Goal: Information Seeking & Learning: Find specific page/section

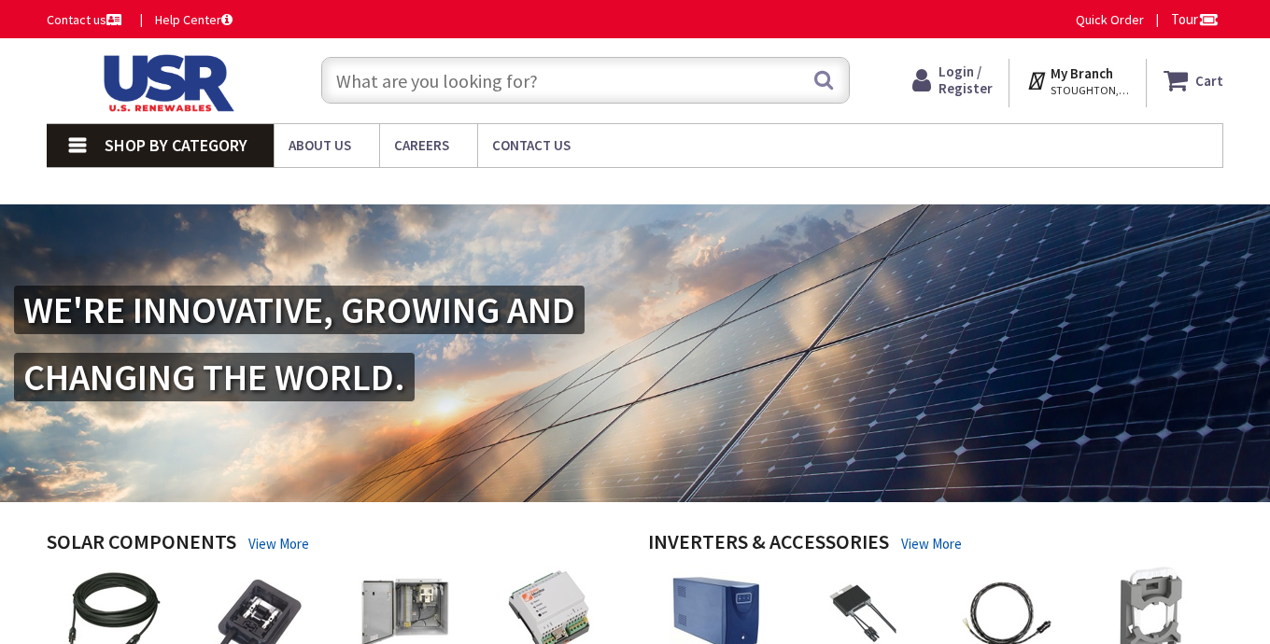
type input "[GEOGRAPHIC_DATA], [STREET_ADDRESS]"
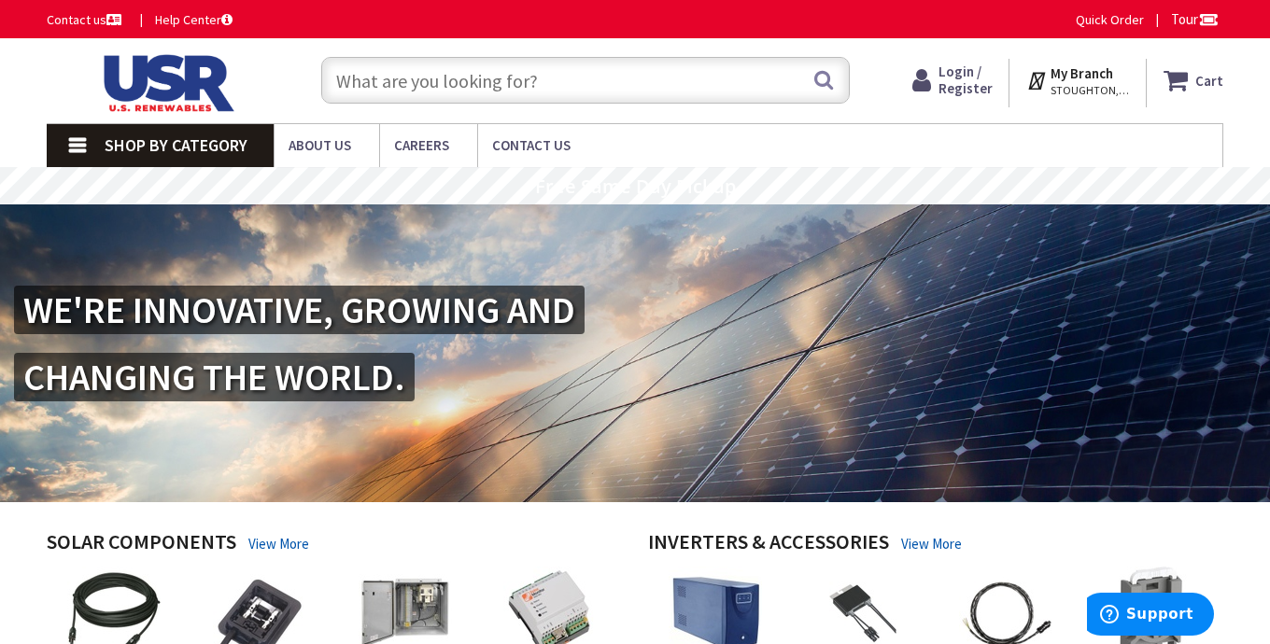
click at [205, 139] on span "Shop By Category" at bounding box center [176, 144] width 143 height 21
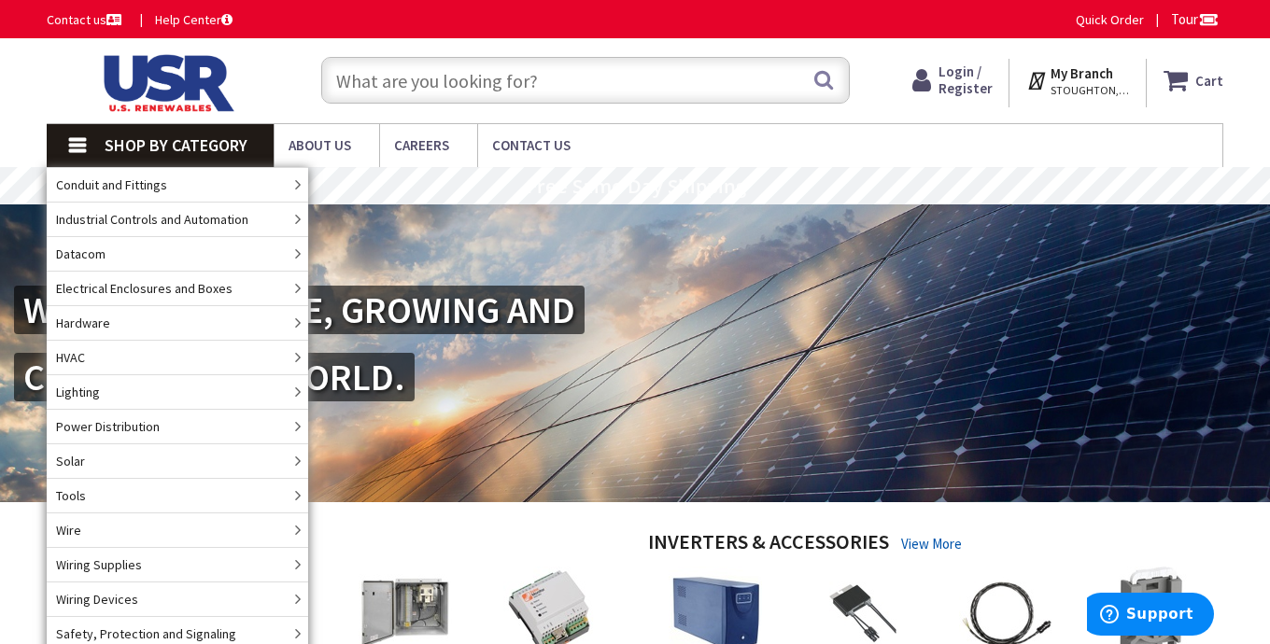
click at [448, 77] on input "text" at bounding box center [585, 80] width 529 height 47
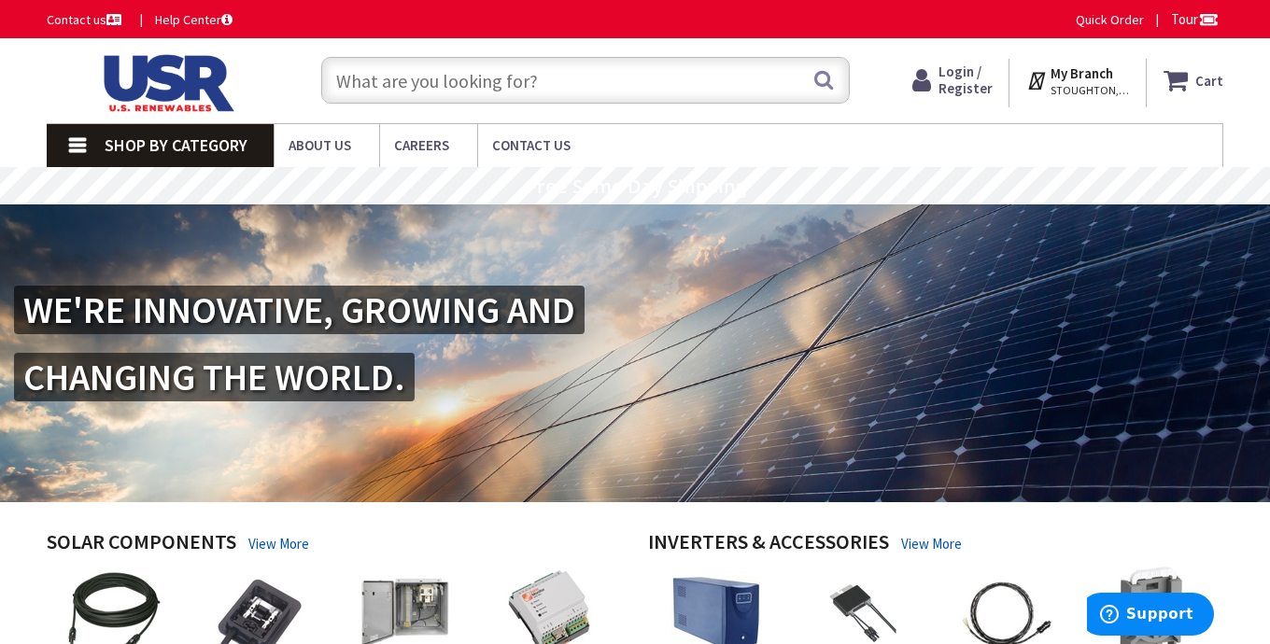
paste input "[URL][DOMAIN_NAME]"
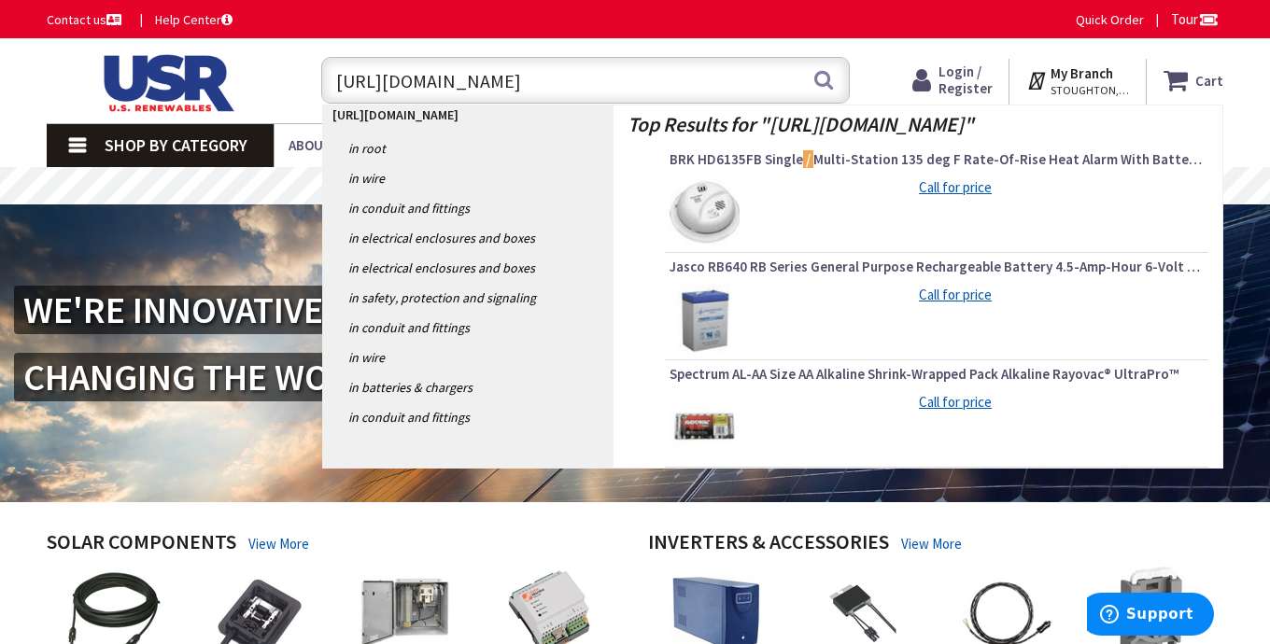
click at [799, 71] on input "[URL][DOMAIN_NAME]" at bounding box center [585, 80] width 529 height 47
drag, startPoint x: 800, startPoint y: 72, endPoint x: 140, endPoint y: 37, distance: 661.2
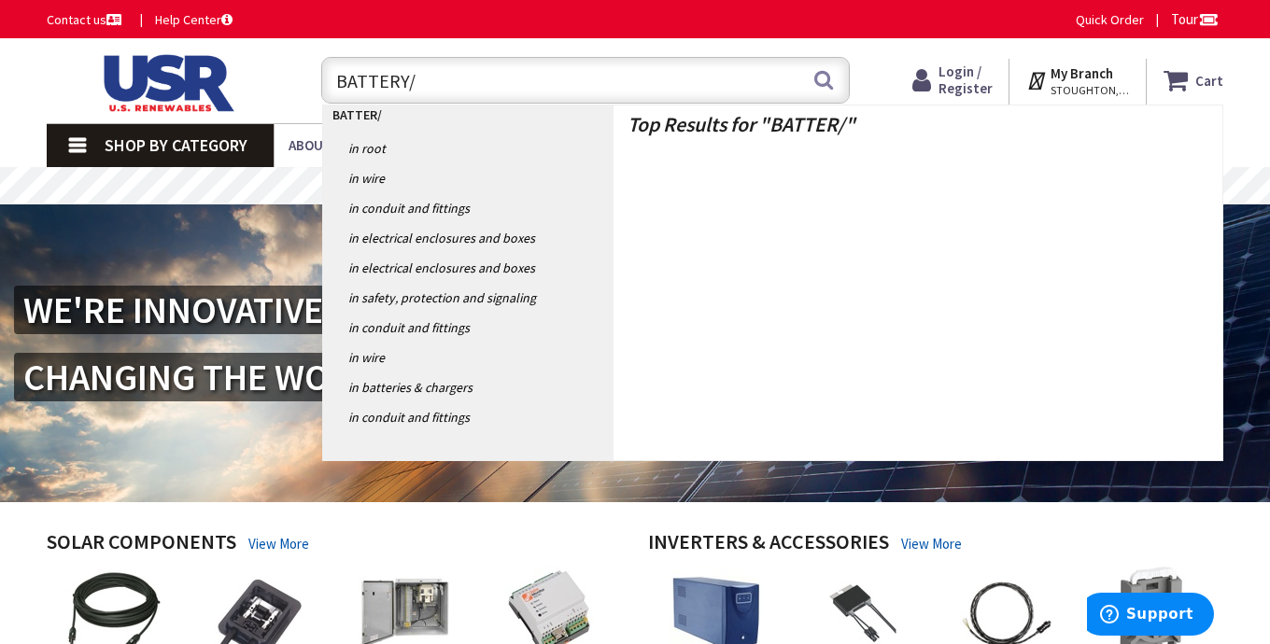
type input "BATTERY /"
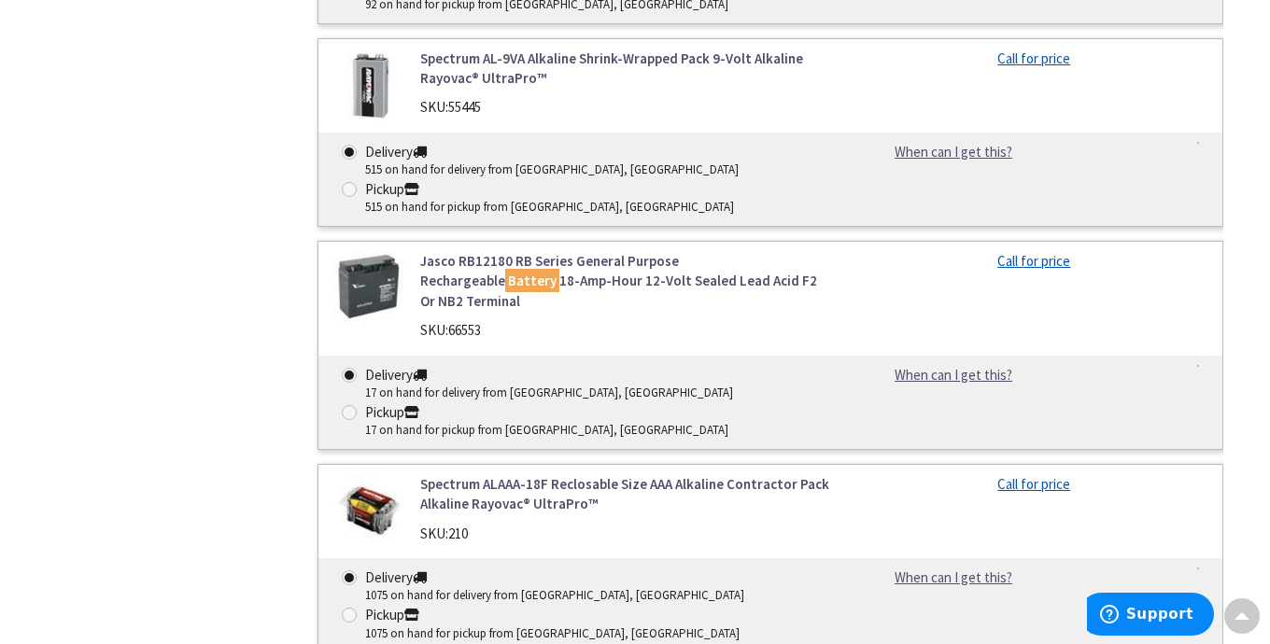
scroll to position [1803, 0]
